Goal: Information Seeking & Learning: Learn about a topic

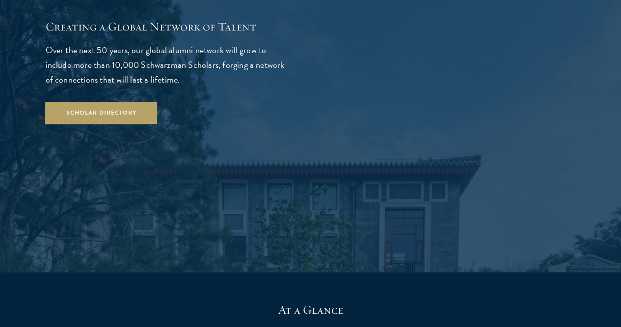
scroll to position [1721, 0]
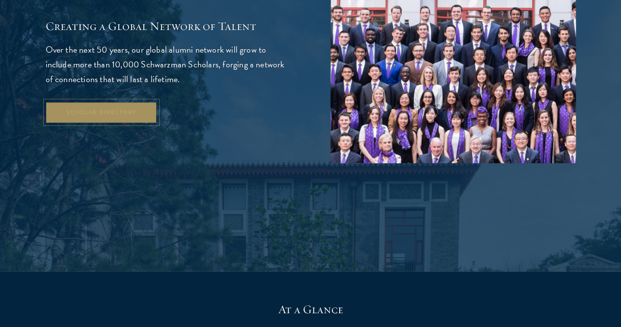
click at [145, 123] on link "Scholar Directory" at bounding box center [102, 112] width 112 height 22
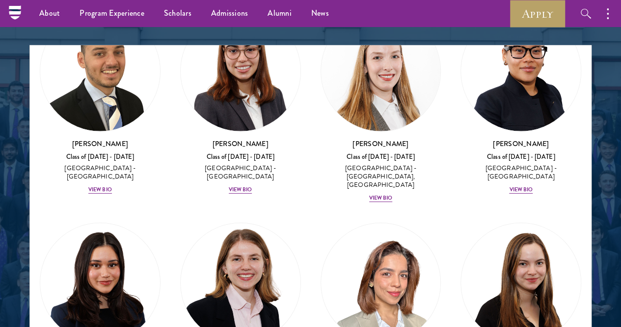
scroll to position [3255, 0]
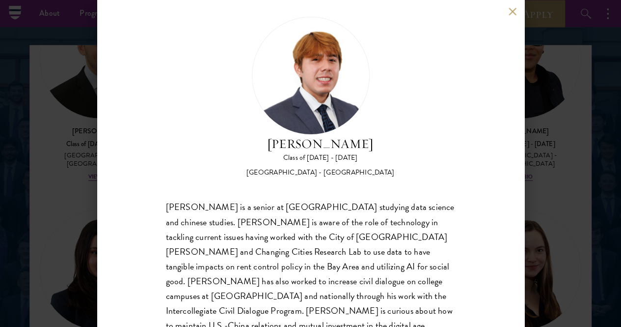
scroll to position [18, 0]
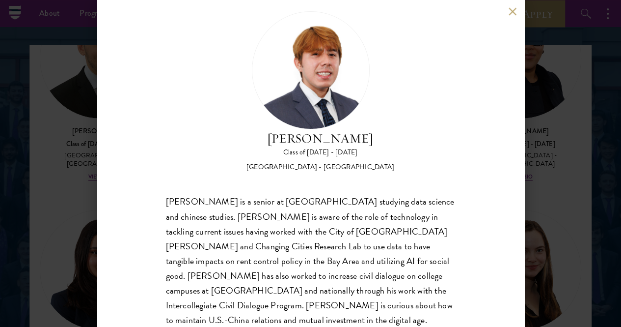
click at [68, 197] on div "[PERSON_NAME] Class of [DATE] - [DATE] [GEOGRAPHIC_DATA] - [GEOGRAPHIC_DATA] [P…" at bounding box center [310, 163] width 621 height 327
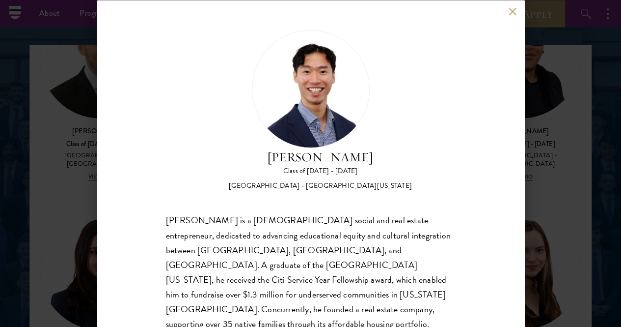
click at [54, 203] on div "[PERSON_NAME] Class of [DATE] - [DATE] [GEOGRAPHIC_DATA] - [GEOGRAPHIC_DATA][US…" at bounding box center [310, 163] width 621 height 327
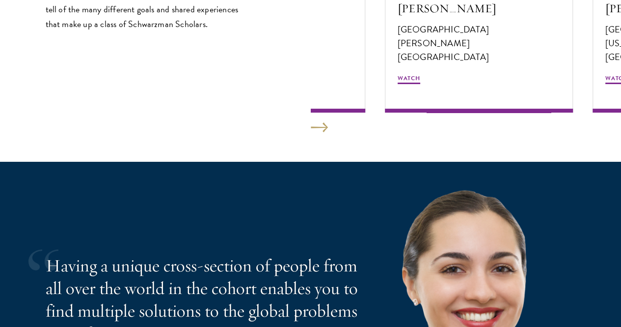
scroll to position [1864, 0]
